Goal: Navigation & Orientation: Find specific page/section

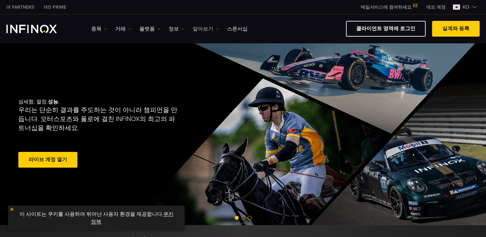
click at [208, 29] on link "알아보기" at bounding box center [206, 29] width 26 height 8
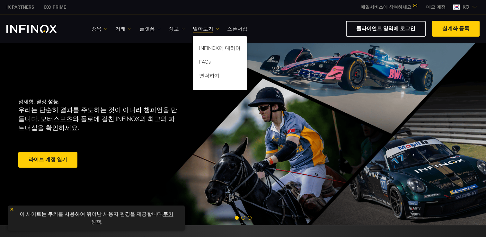
click at [227, 27] on link "스폰서십" at bounding box center [237, 29] width 21 height 8
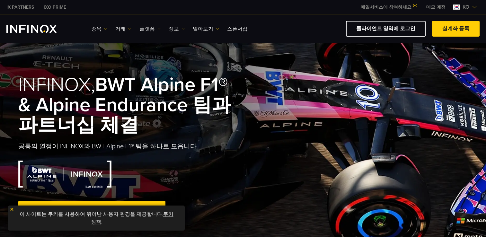
click at [146, 29] on link "플랫폼" at bounding box center [149, 29] width 21 height 8
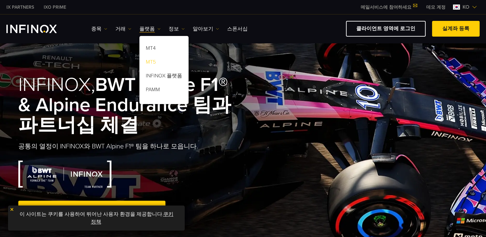
click at [154, 63] on link "MT5" at bounding box center [163, 63] width 49 height 14
